Goal: Information Seeking & Learning: Learn about a topic

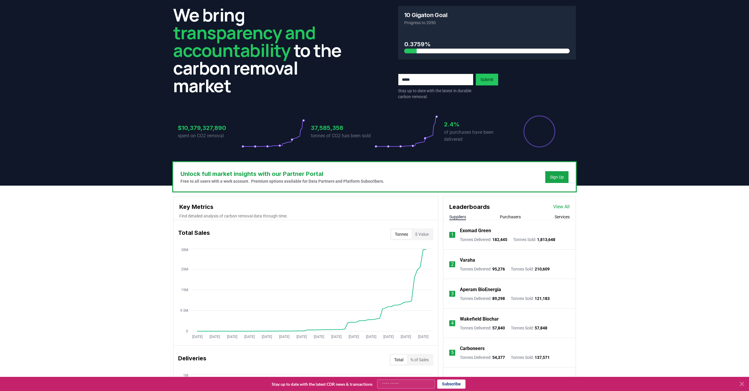
scroll to position [22, 0]
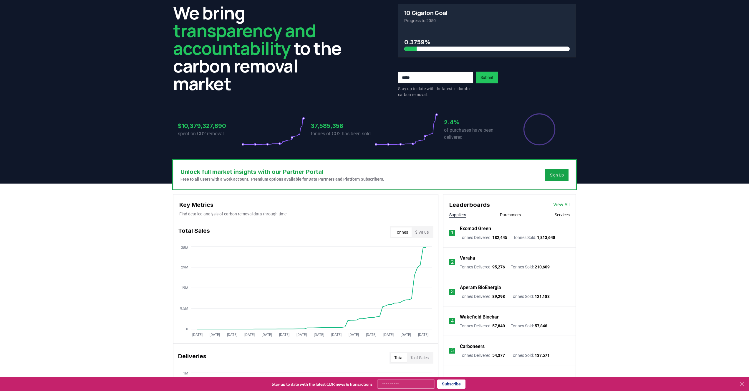
click at [743, 384] on icon at bounding box center [742, 383] width 7 height 7
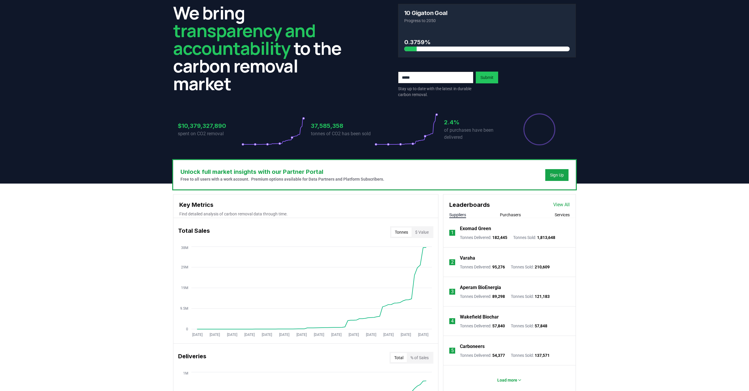
click at [471, 234] on div "Exomad Green Tonnes Delivered : 182,445 Tonnes Sold : 1,813,648" at bounding box center [507, 232] width 95 height 15
click at [473, 229] on p "Exomad Green" at bounding box center [475, 228] width 31 height 7
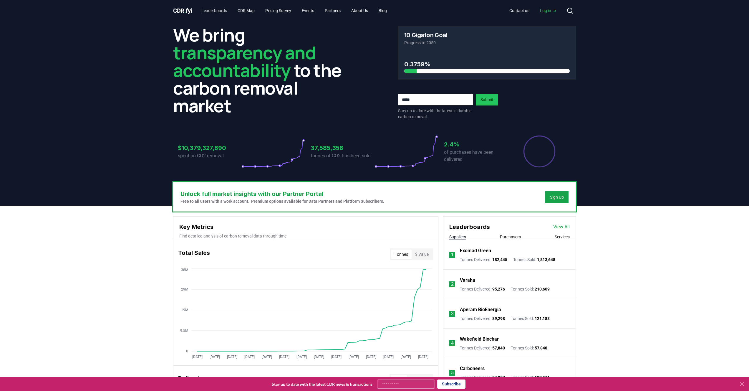
click at [220, 11] on link "Leaderboards" at bounding box center [214, 10] width 35 height 11
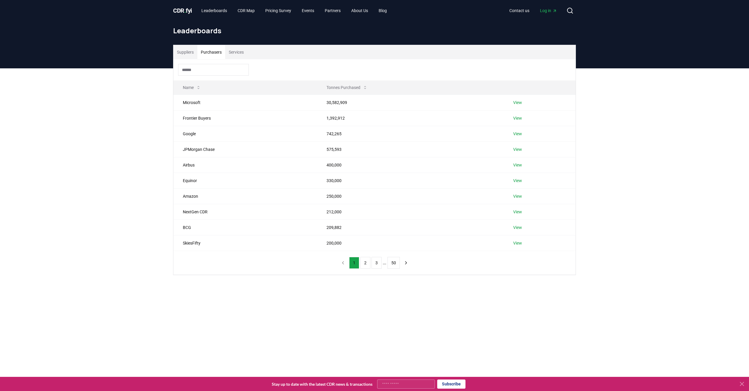
click at [218, 55] on button "Purchasers" at bounding box center [211, 52] width 28 height 14
click at [367, 263] on button "2" at bounding box center [366, 263] width 10 height 12
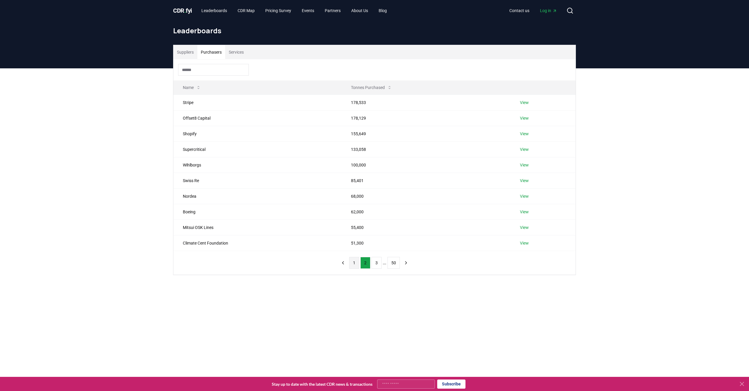
click at [353, 263] on button "1" at bounding box center [354, 263] width 10 height 12
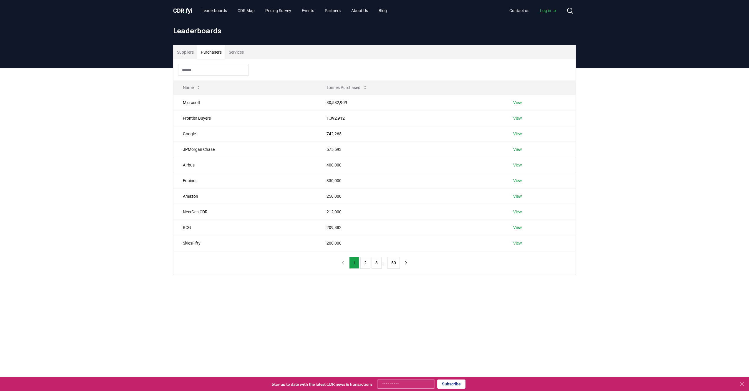
click at [246, 52] on button "Services" at bounding box center [236, 52] width 22 height 14
click at [189, 51] on button "Suppliers" at bounding box center [186, 52] width 24 height 14
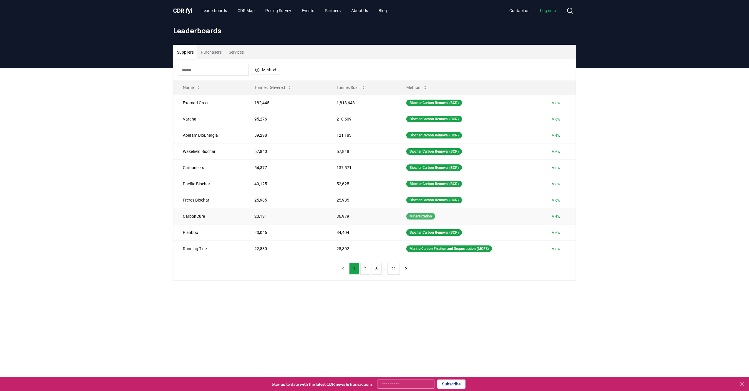
click at [424, 217] on div "Mineralization" at bounding box center [421, 216] width 29 height 6
click at [251, 14] on link "CDR Map" at bounding box center [246, 10] width 27 height 11
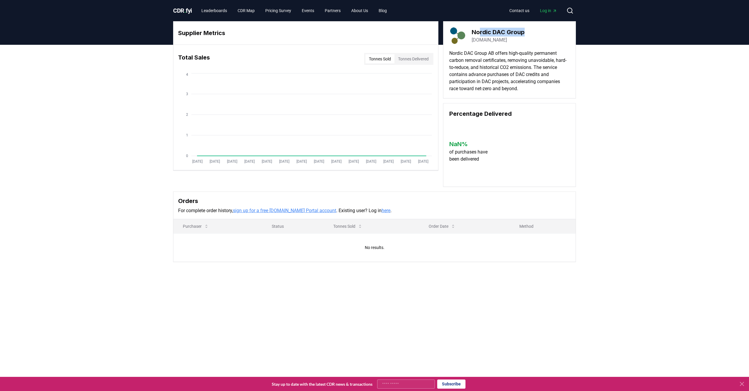
drag, startPoint x: 529, startPoint y: 35, endPoint x: 480, endPoint y: 35, distance: 48.6
click at [480, 35] on div "Nordic DAC Group directaircapture.com" at bounding box center [510, 35] width 120 height 16
click at [486, 40] on link "directaircapture.com" at bounding box center [489, 40] width 35 height 7
click at [536, 27] on div "Nordic DAC Group directaircapture.com Nordic DAC Group AB offers high-quality p…" at bounding box center [509, 59] width 133 height 77
drag, startPoint x: 531, startPoint y: 30, endPoint x: 468, endPoint y: 30, distance: 63.0
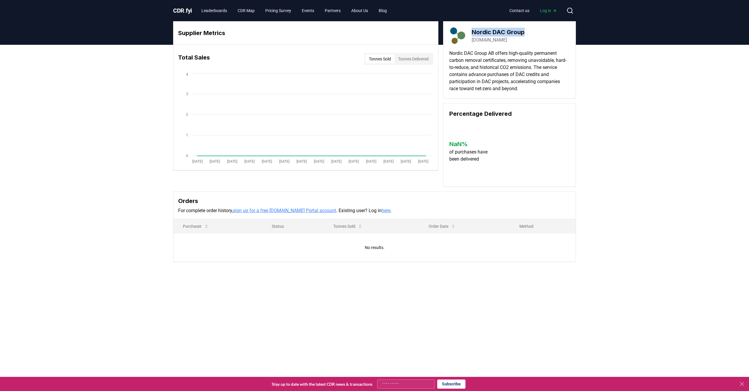
click at [468, 30] on div "Nordic DAC Group directaircapture.com" at bounding box center [510, 35] width 120 height 16
copy div "Nordic DAC Group"
